Goal: Obtain resource: Download file/media

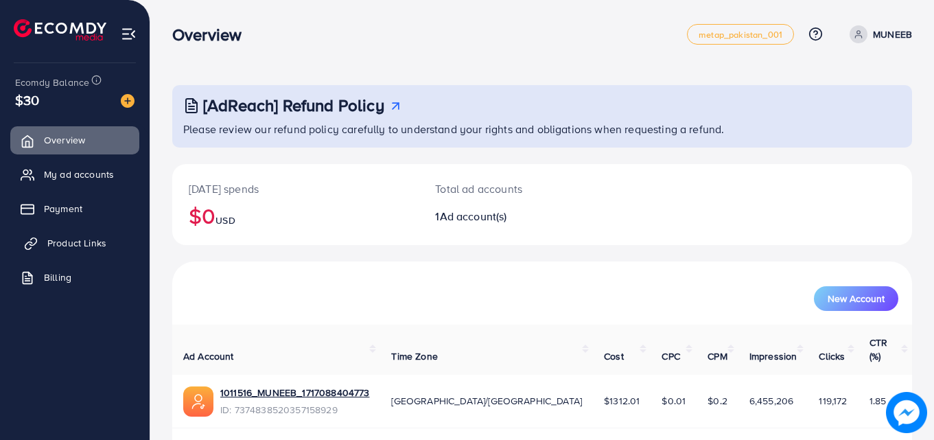
click at [51, 238] on span "Product Links" at bounding box center [76, 243] width 59 height 14
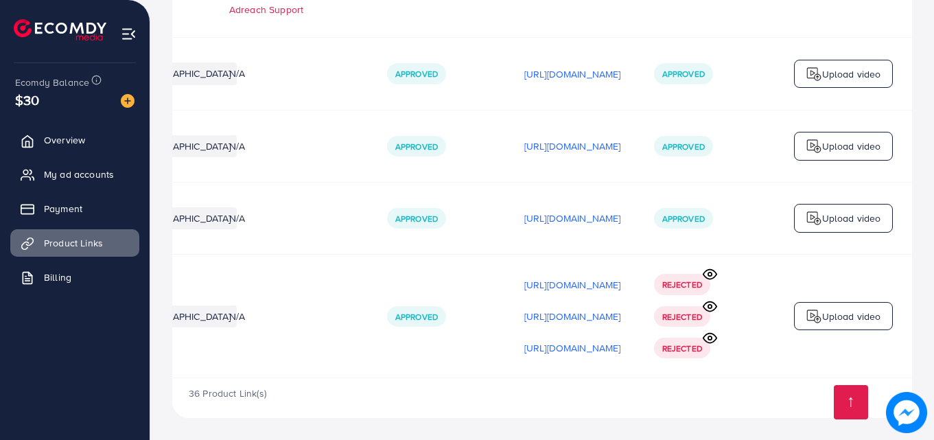
scroll to position [0, 347]
click at [525, 217] on p "[URL][DOMAIN_NAME]" at bounding box center [573, 218] width 97 height 16
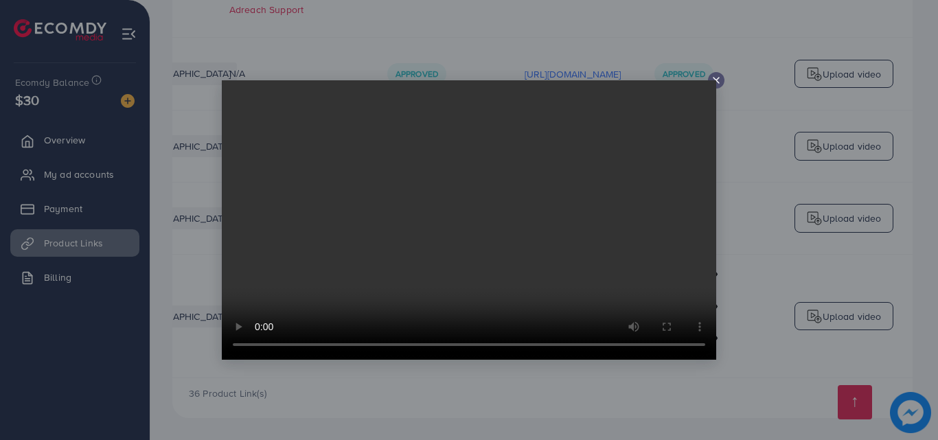
click at [718, 83] on icon at bounding box center [716, 80] width 11 height 11
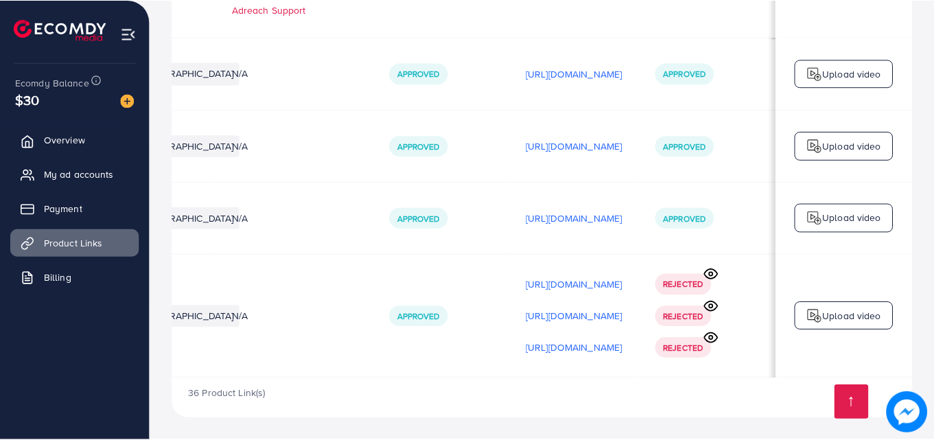
scroll to position [0, 344]
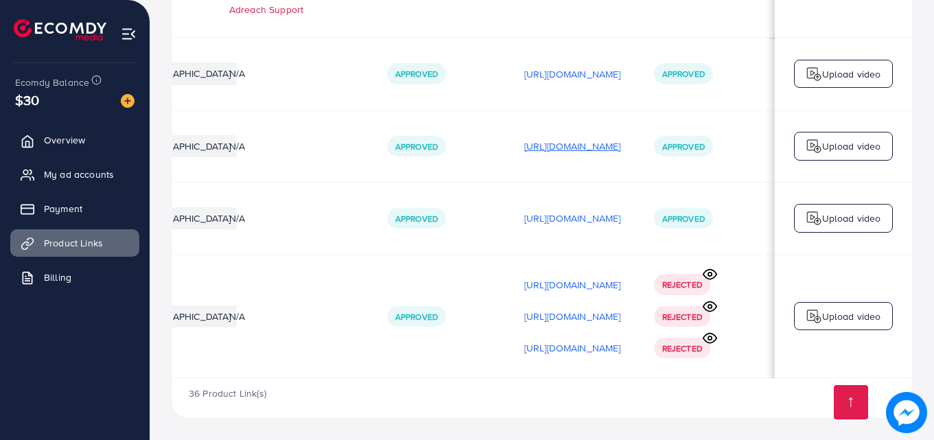
click at [542, 138] on p "[URL][DOMAIN_NAME]" at bounding box center [573, 146] width 97 height 16
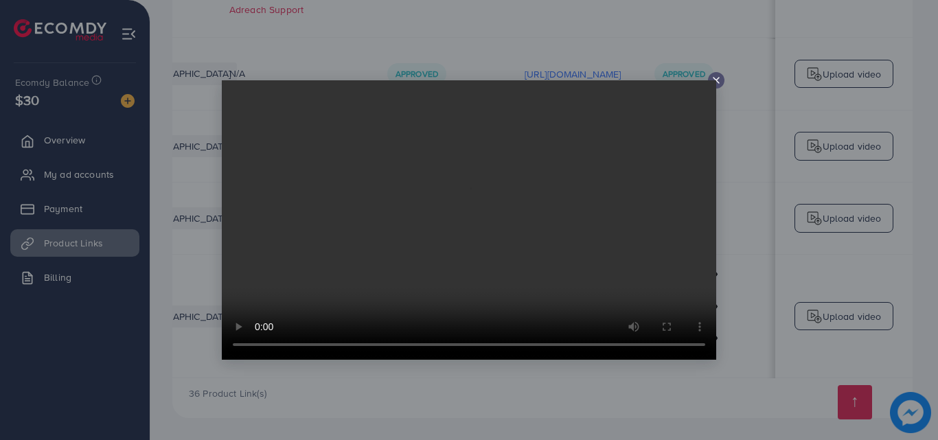
click at [715, 78] on icon at bounding box center [716, 80] width 11 height 11
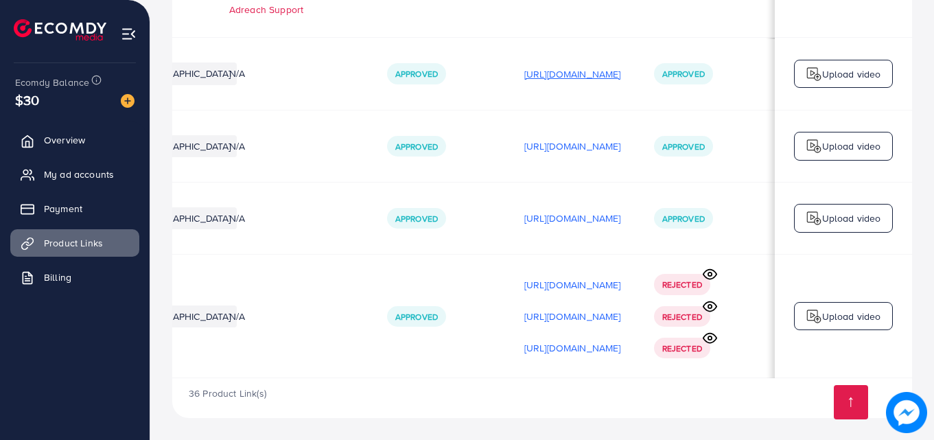
click at [565, 73] on p "[URL][DOMAIN_NAME]" at bounding box center [573, 74] width 97 height 16
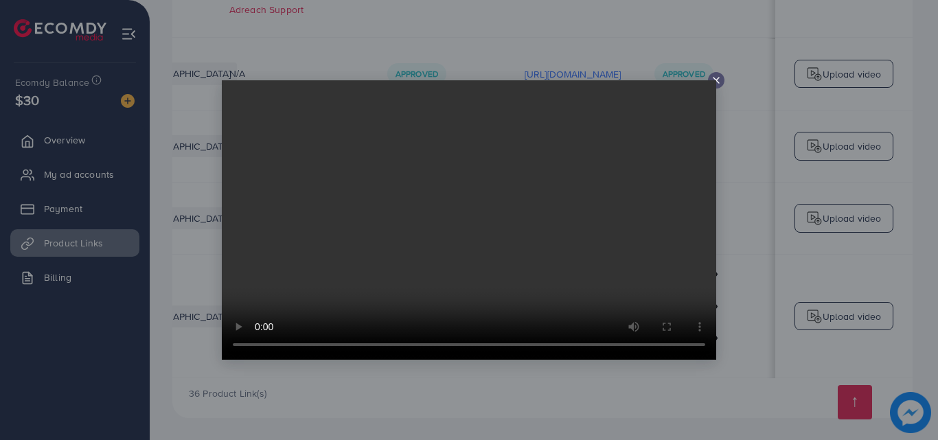
click at [721, 76] on icon at bounding box center [716, 80] width 11 height 11
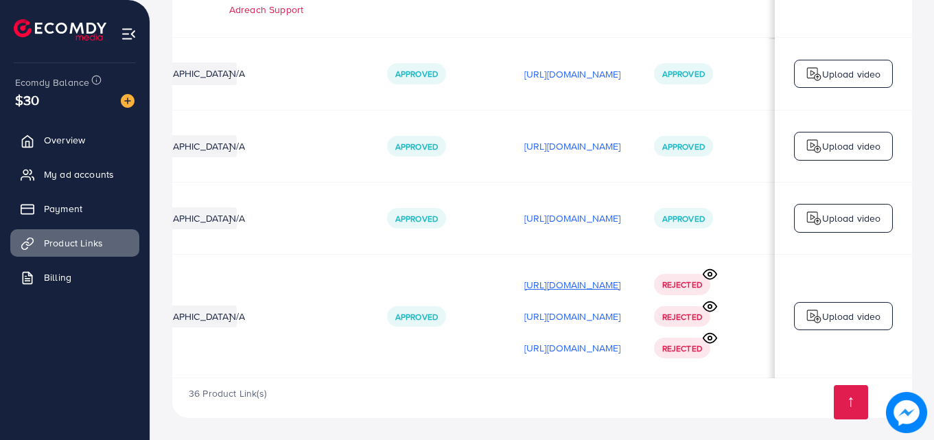
click at [544, 284] on p "[URL][DOMAIN_NAME]" at bounding box center [573, 285] width 97 height 16
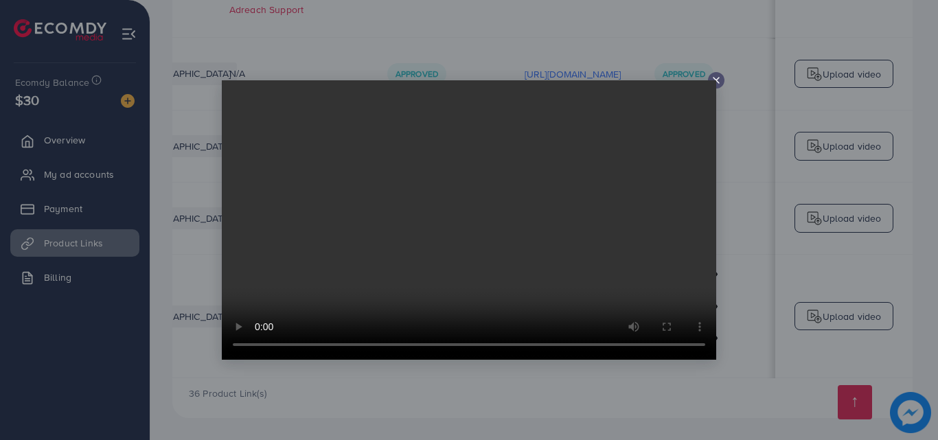
click at [713, 82] on video at bounding box center [469, 219] width 494 height 279
click at [723, 76] on div at bounding box center [716, 80] width 16 height 16
